Goal: Information Seeking & Learning: Learn about a topic

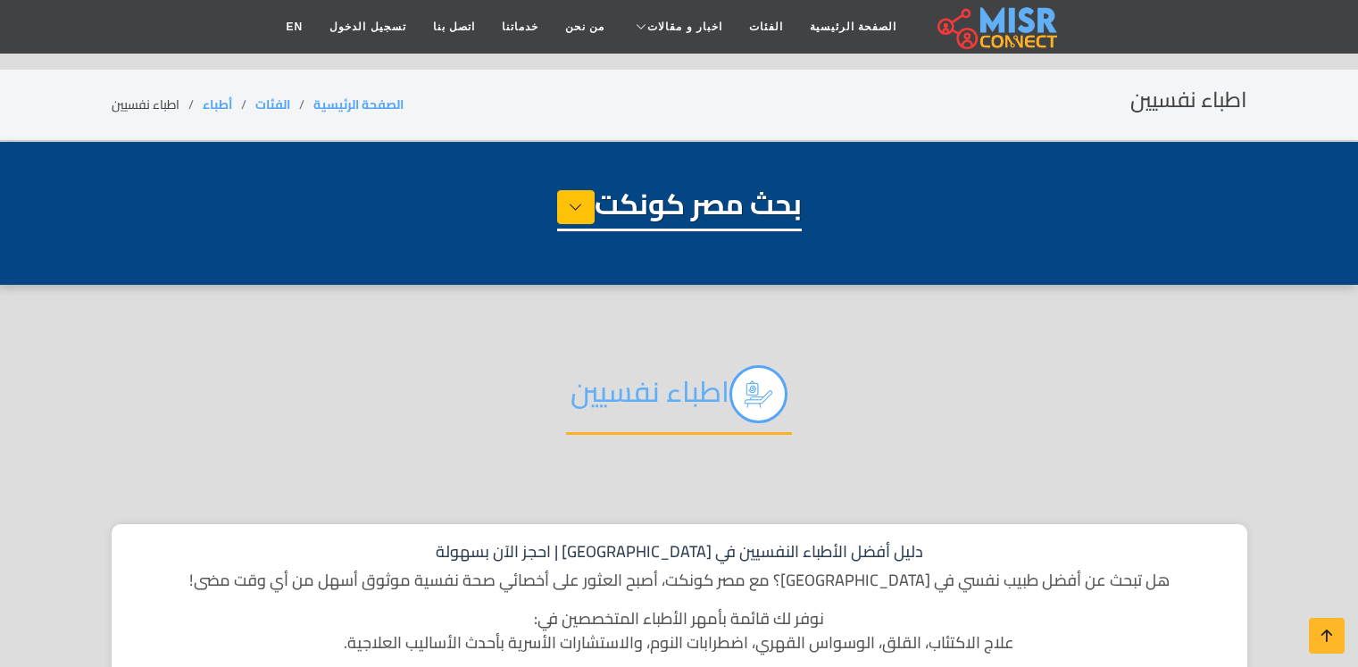
select select "*****"
select select "**********"
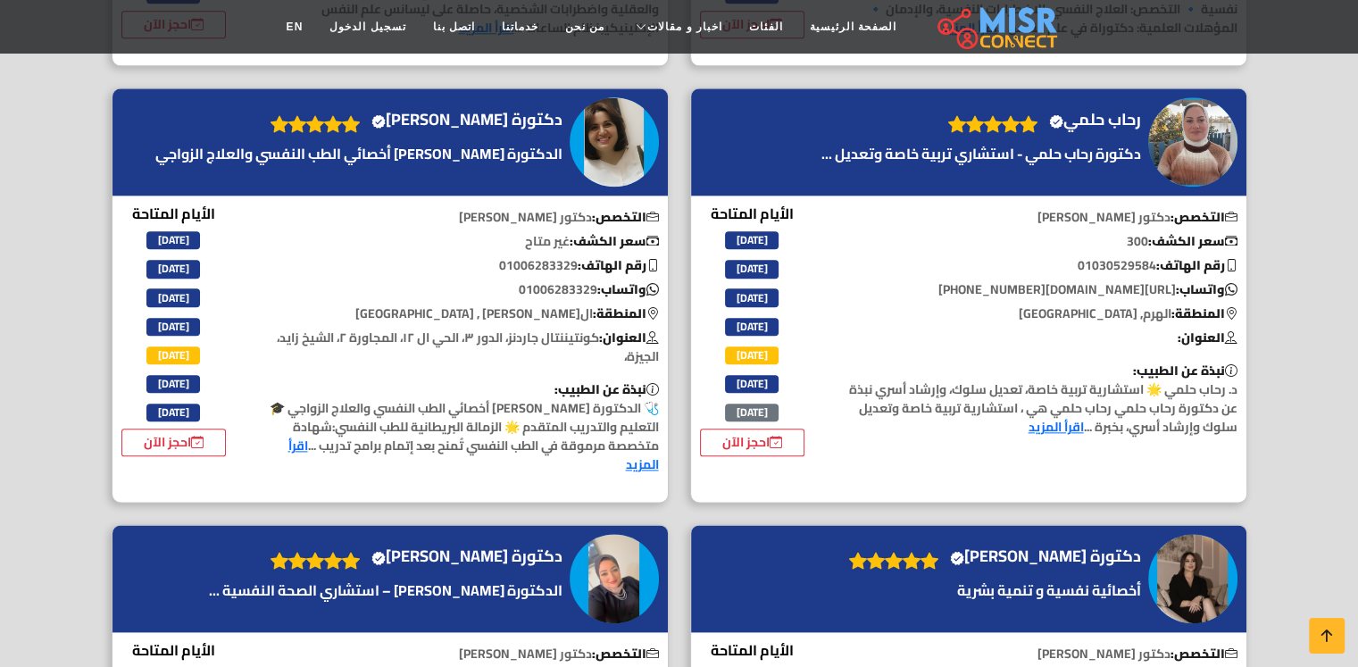
scroll to position [2232, 0]
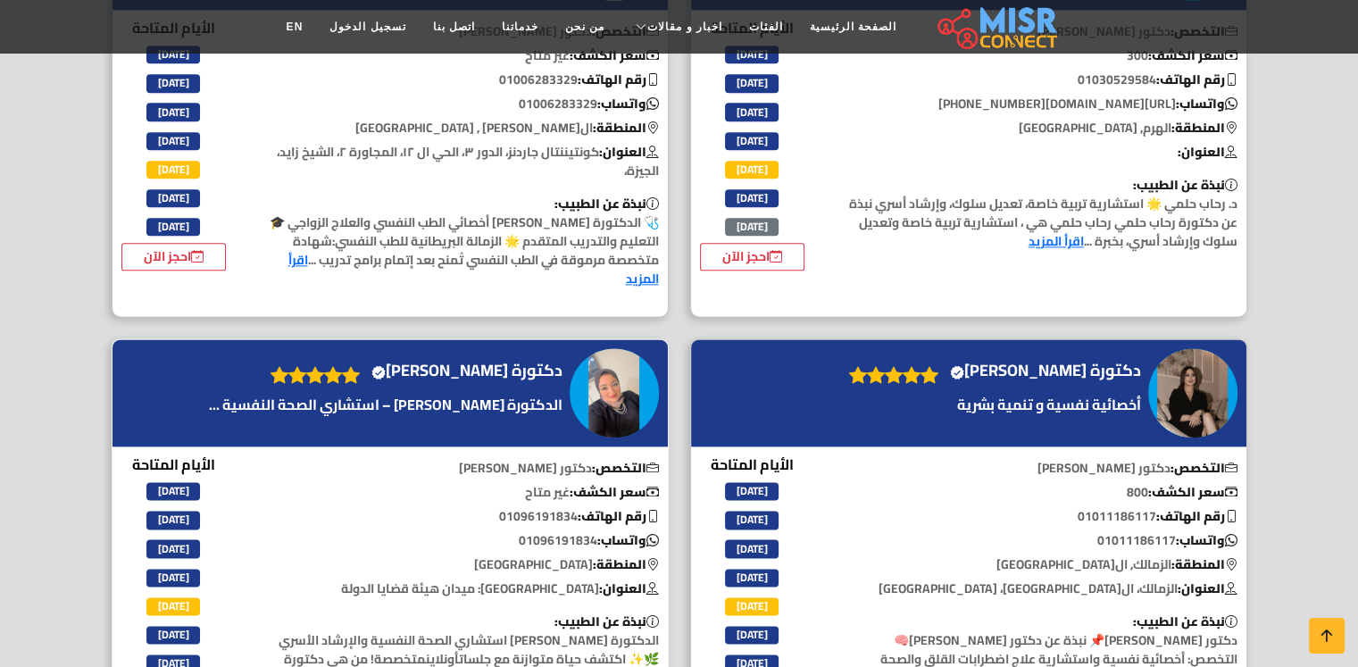
click at [607, 348] on img at bounding box center [614, 392] width 89 height 89
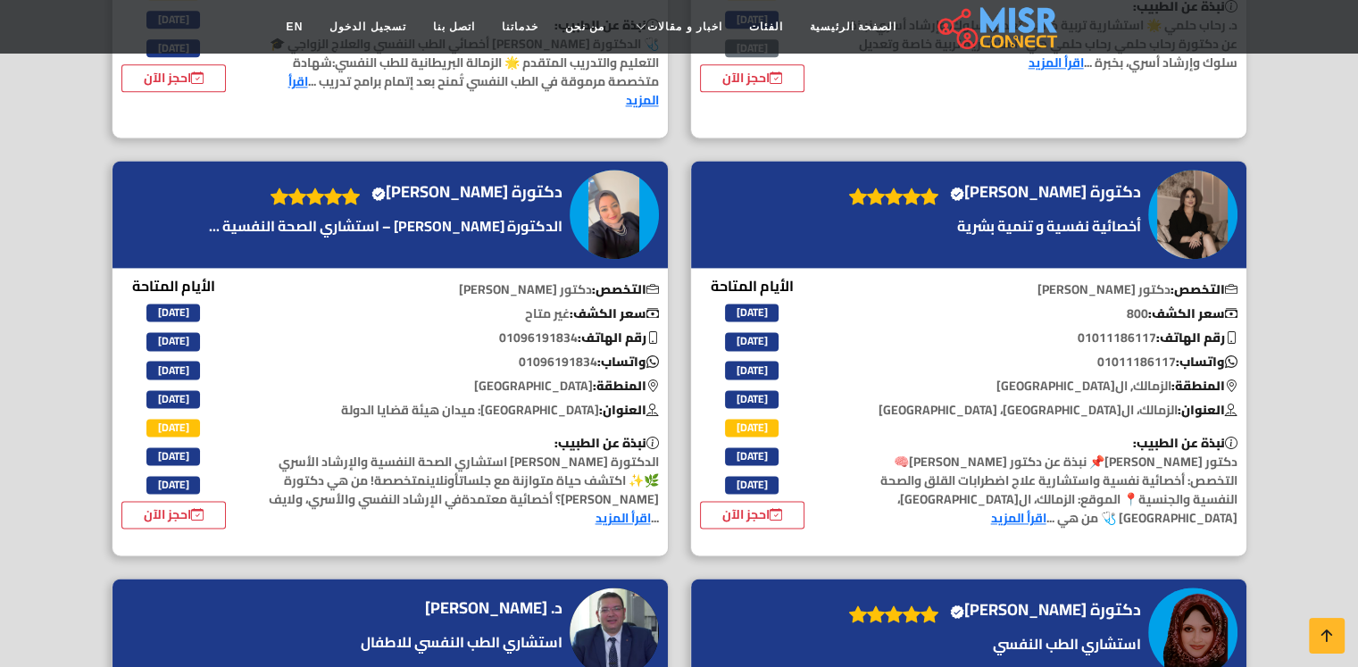
scroll to position [2321, 0]
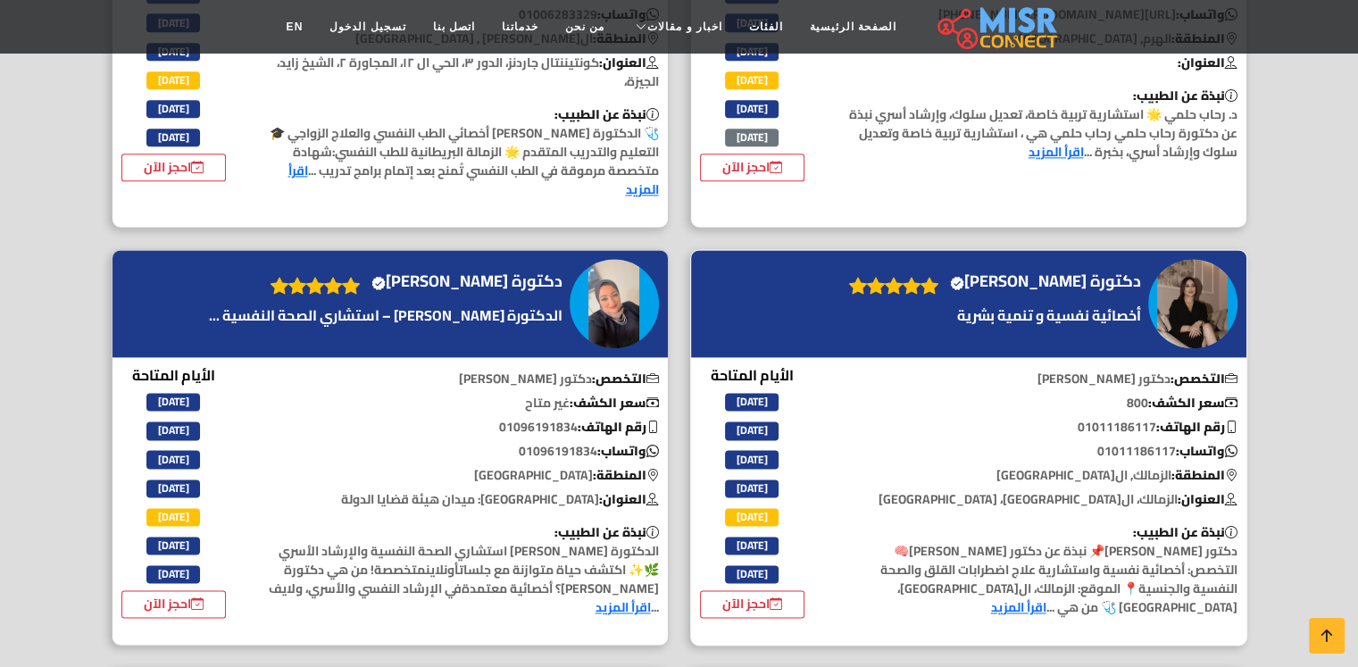
click at [1139, 267] on div "دكتورة بهية حميدي Verified account" at bounding box center [992, 303] width 305 height 73
click at [1200, 259] on img at bounding box center [1192, 303] width 89 height 89
click at [641, 259] on img at bounding box center [614, 303] width 89 height 89
click at [616, 259] on img at bounding box center [614, 303] width 89 height 89
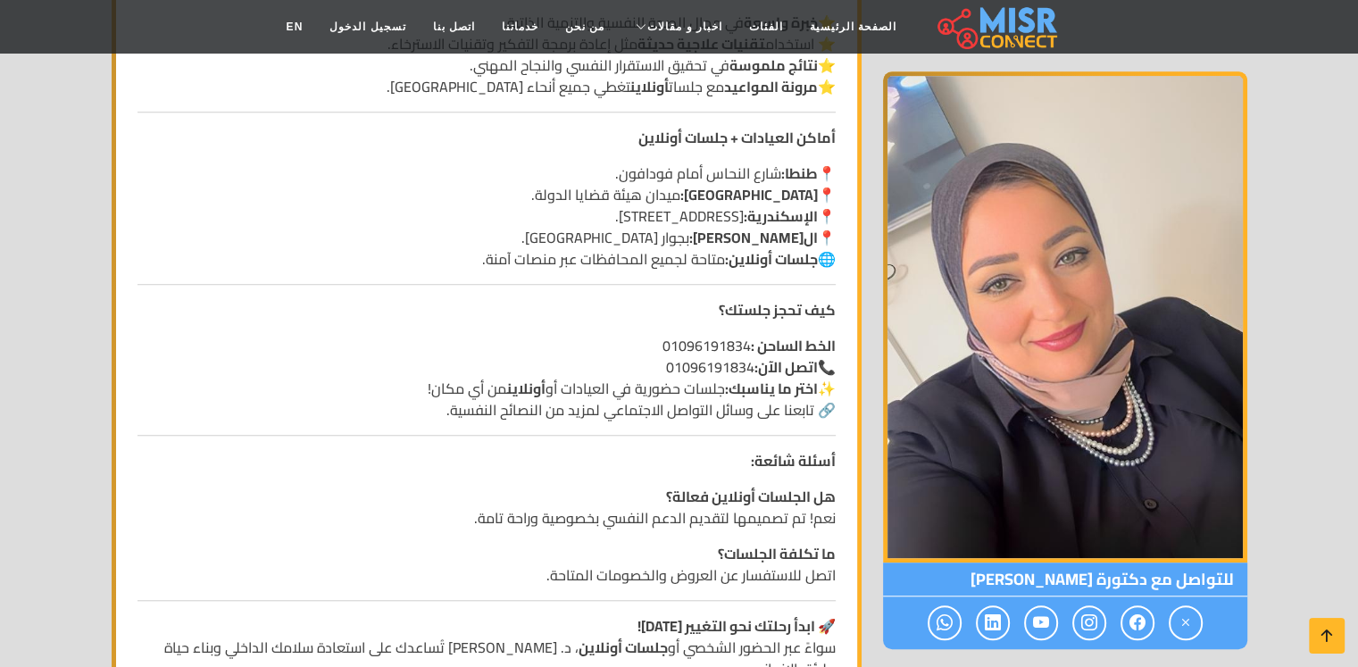
scroll to position [1339, 0]
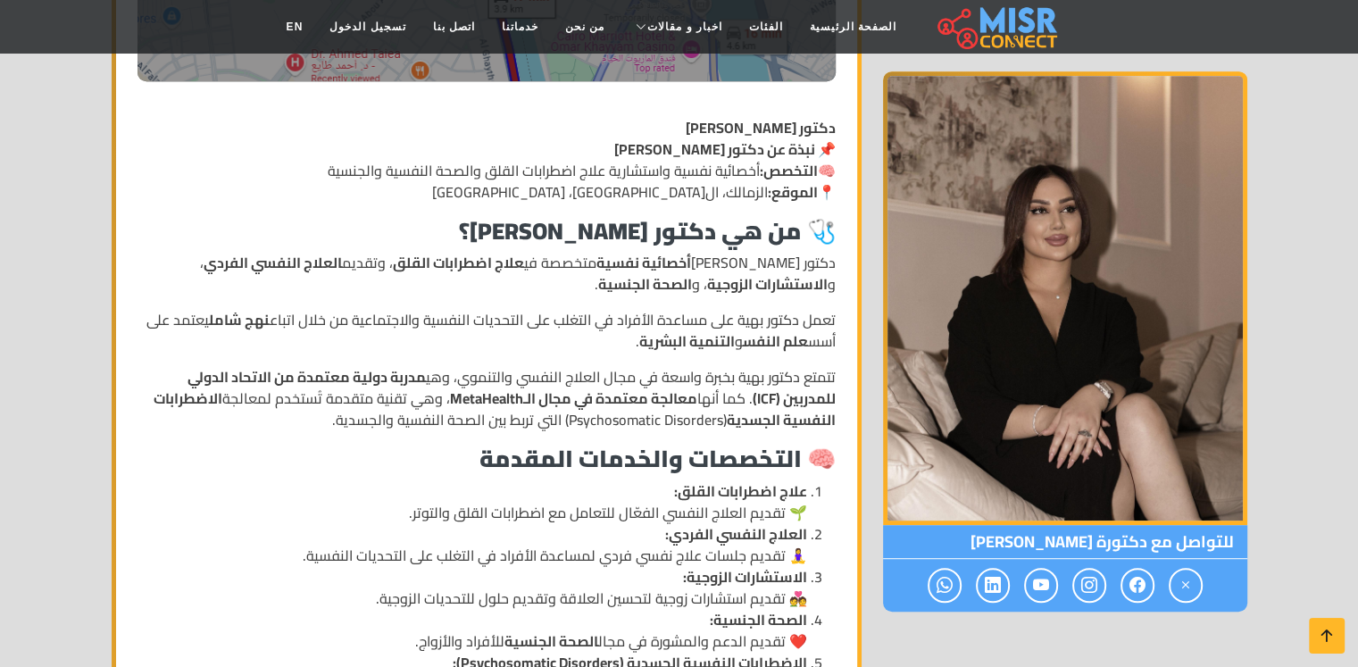
scroll to position [1161, 0]
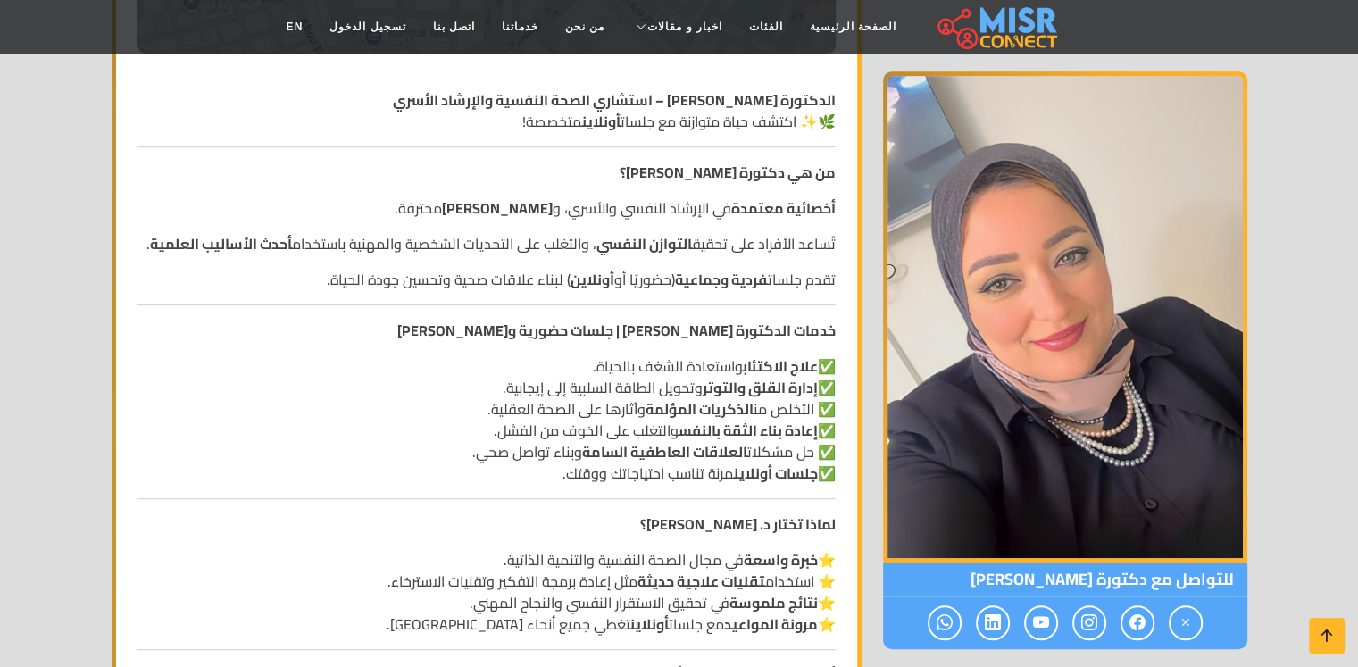
scroll to position [982, 0]
